Goal: Navigation & Orientation: Find specific page/section

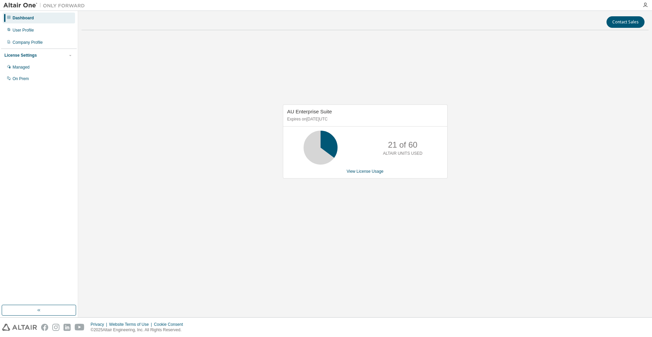
click at [505, 164] on div "AU Enterprise Suite Expires on [DATE] UTC 21 of 60 ALTAIR UNITS USED View Licen…" at bounding box center [365, 145] width 567 height 219
click at [44, 35] on div "User Profile" at bounding box center [39, 30] width 72 height 11
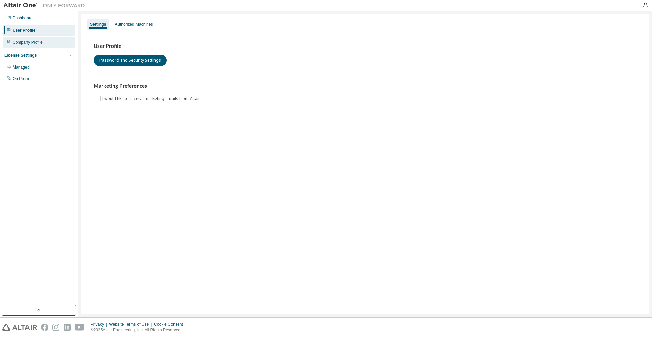
click at [43, 41] on div "Company Profile" at bounding box center [39, 42] width 72 height 11
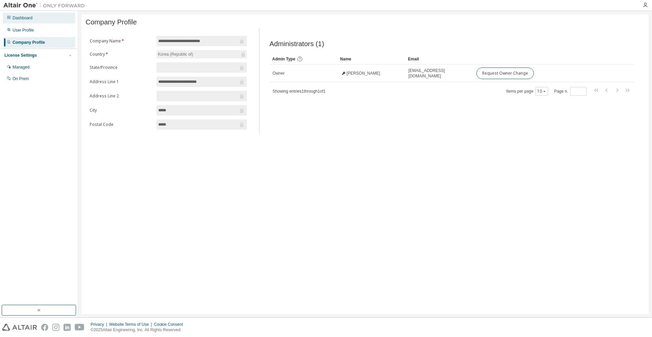
click at [51, 19] on div "Dashboard" at bounding box center [39, 18] width 72 height 11
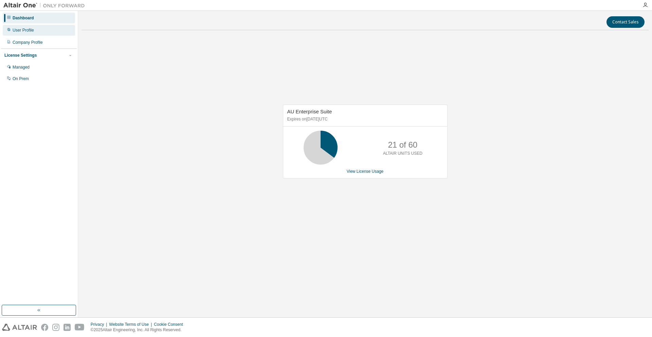
click at [52, 25] on div "User Profile" at bounding box center [39, 30] width 72 height 11
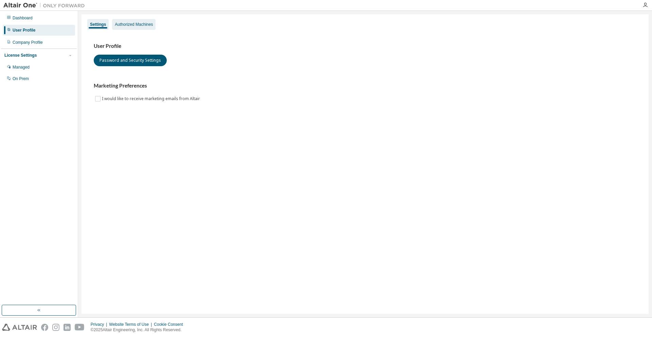
click at [122, 26] on div "Authorized Machines" at bounding box center [134, 24] width 38 height 5
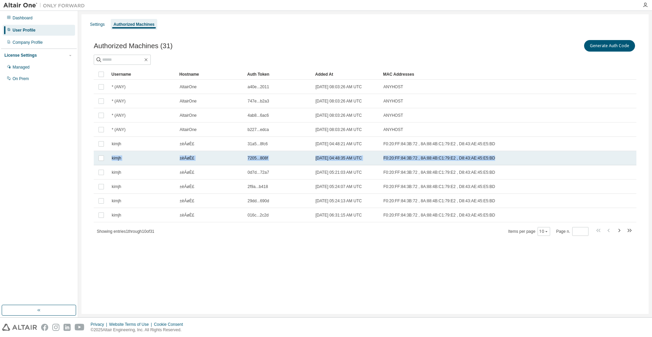
drag, startPoint x: 494, startPoint y: 155, endPoint x: 112, endPoint y: 156, distance: 381.6
click at [112, 156] on tr "kimjh ±èÁøÈ£ 7205...808f [DATE] 04:48:35 AM UTC F0:20:FF:84:3B:72 , 8A:88:4B:C1…" at bounding box center [365, 158] width 543 height 14
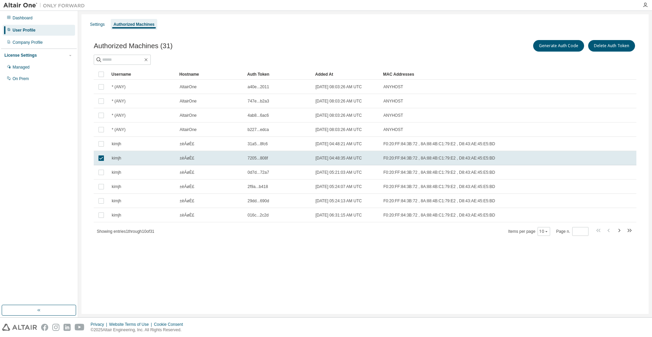
click at [112, 156] on span "kimjh" at bounding box center [117, 158] width 10 height 5
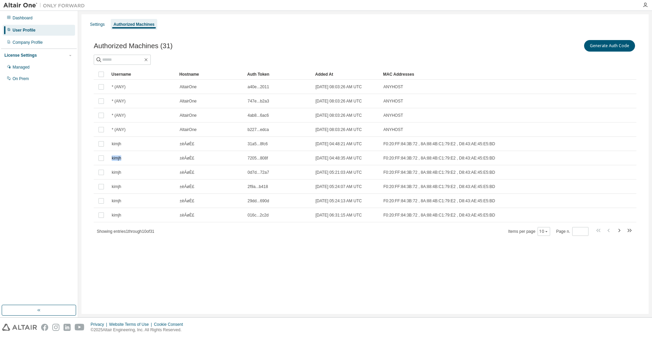
click at [112, 156] on span "kimjh" at bounding box center [117, 158] width 10 height 5
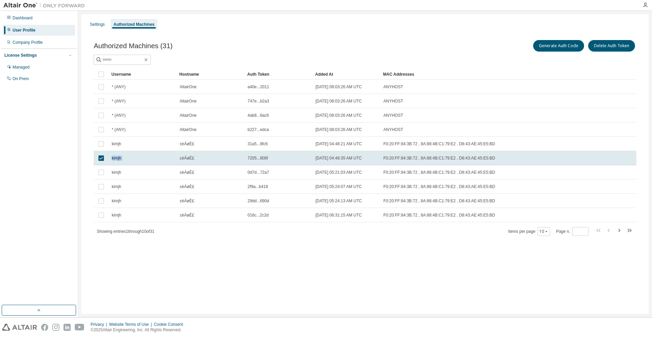
click at [112, 156] on span "kimjh" at bounding box center [117, 158] width 10 height 5
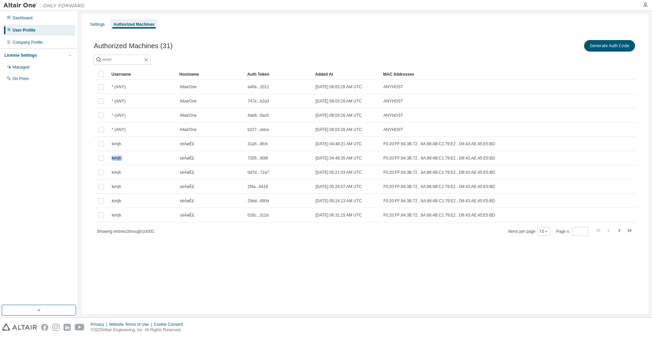
click at [112, 156] on span "kimjh" at bounding box center [117, 158] width 10 height 5
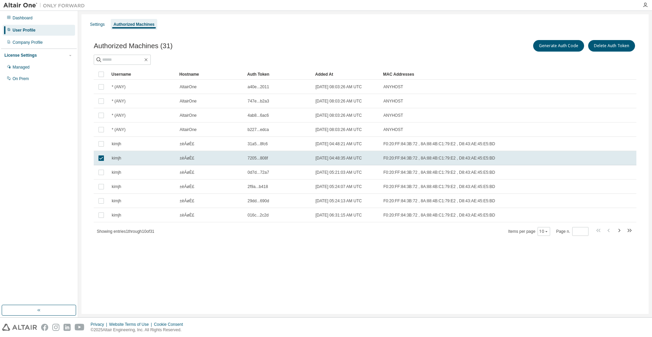
click at [112, 156] on span "kimjh" at bounding box center [117, 158] width 10 height 5
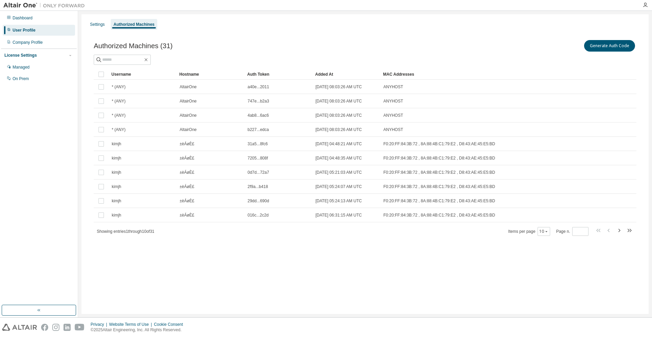
click at [81, 33] on div "Settings Authorized Machines Authorized Machines (31) Generate Auth Code Clear …" at bounding box center [365, 164] width 574 height 307
click at [92, 27] on div "Settings" at bounding box center [97, 24] width 15 height 5
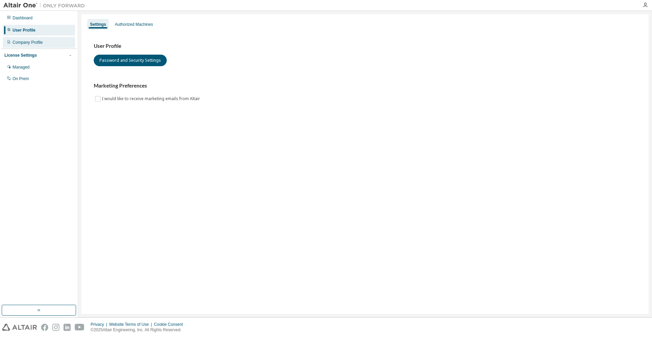
click at [39, 39] on div "Company Profile" at bounding box center [39, 42] width 72 height 11
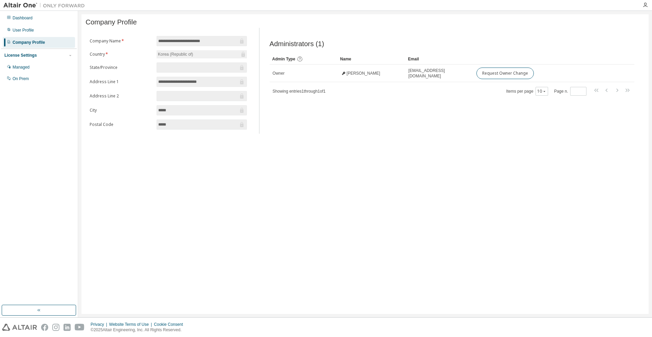
click at [307, 100] on div "Administrators (1) Clear Load Save Save As Field Operator Value Select filter S…" at bounding box center [452, 83] width 381 height 102
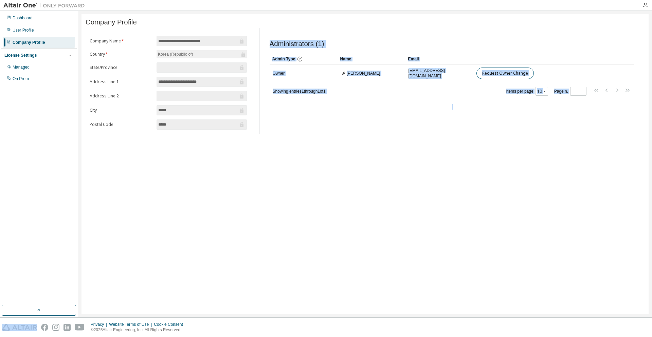
click at [307, 100] on div "Administrators (1) Clear Load Save Save As Field Operator Value Select filter S…" at bounding box center [452, 83] width 381 height 102
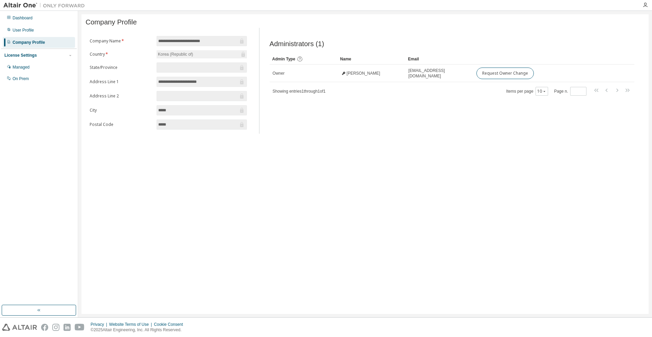
click at [451, 96] on div "Showing entries 1 through 1 of 1 Items per page 10 Page n. *" at bounding box center [452, 91] width 365 height 10
